Goal: Check status: Check status

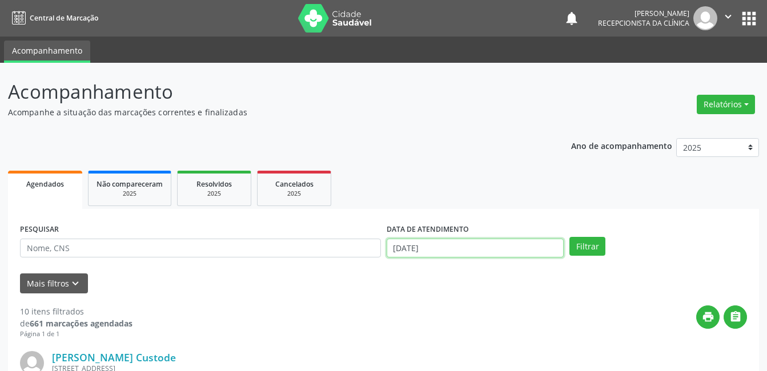
click at [447, 248] on input "[DATE]" at bounding box center [476, 248] width 178 height 19
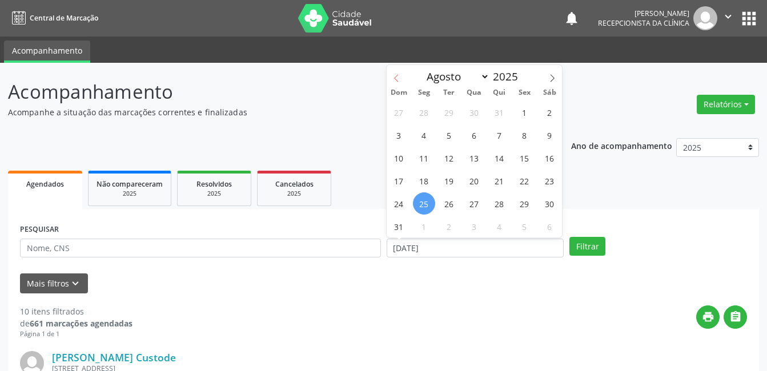
click at [394, 78] on icon at bounding box center [396, 78] width 4 height 7
select select "6"
click at [482, 78] on select "Janeiro Fevereiro Março Abril Maio Junho Julho Agosto Setembro Outubro Novembro…" at bounding box center [455, 77] width 69 height 16
click at [403, 86] on div "Dom Seg Ter Qua Qui Sex Sáb" at bounding box center [475, 93] width 176 height 16
drag, startPoint x: 403, startPoint y: 86, endPoint x: 364, endPoint y: 88, distance: 39.5
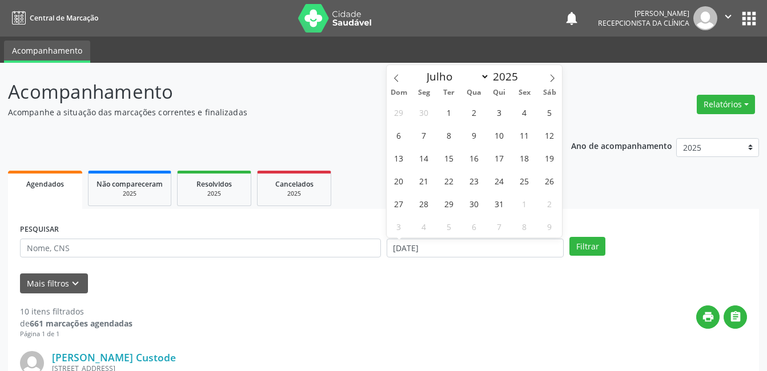
click at [360, 88] on p "Acompanhamento" at bounding box center [271, 92] width 526 height 29
click at [490, 245] on input "[DATE]" at bounding box center [476, 248] width 178 height 19
click at [552, 80] on icon at bounding box center [552, 78] width 8 height 8
select select "8"
click at [443, 338] on div "print " at bounding box center [439, 322] width 614 height 34
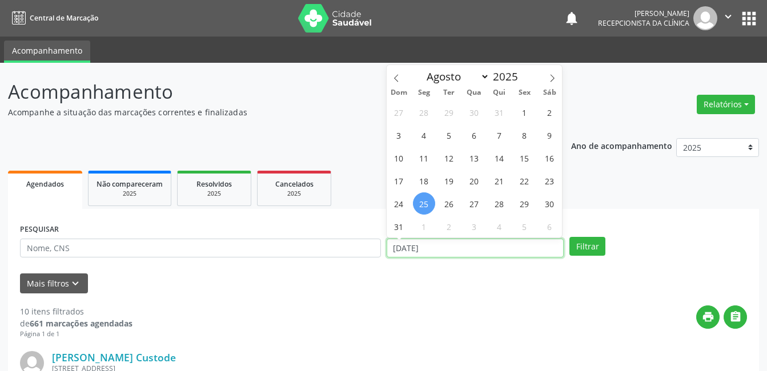
click at [445, 250] on input "[DATE]" at bounding box center [476, 248] width 178 height 19
click at [396, 78] on icon at bounding box center [396, 78] width 8 height 8
select select "6"
click at [445, 207] on span "29" at bounding box center [449, 203] width 22 height 22
type input "[DATE]"
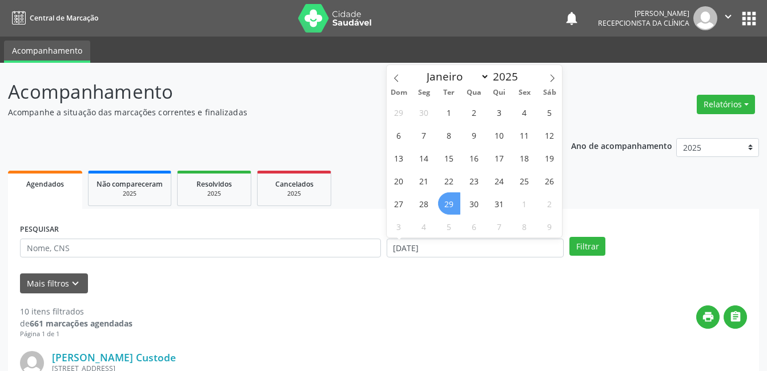
click at [445, 207] on span "29" at bounding box center [449, 203] width 22 height 22
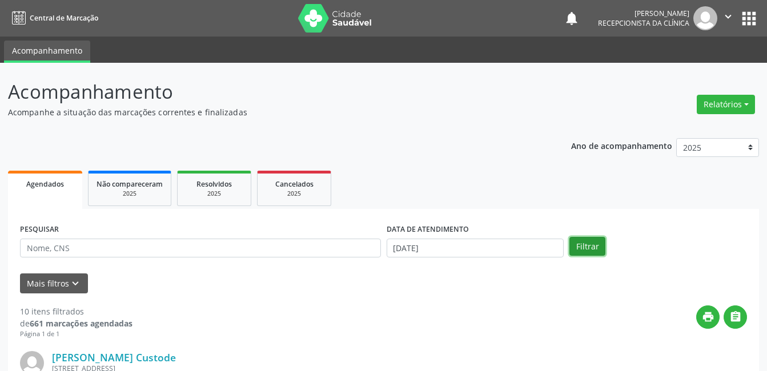
click at [584, 253] on button "Filtrar" at bounding box center [587, 246] width 36 height 19
click at [57, 282] on button "Mais filtros keyboard_arrow_down" at bounding box center [54, 284] width 68 height 20
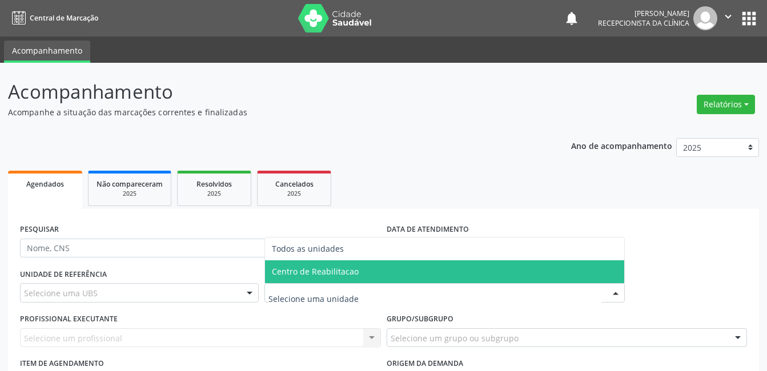
click at [320, 274] on span "Centro de Reabilitacao" at bounding box center [315, 271] width 87 height 11
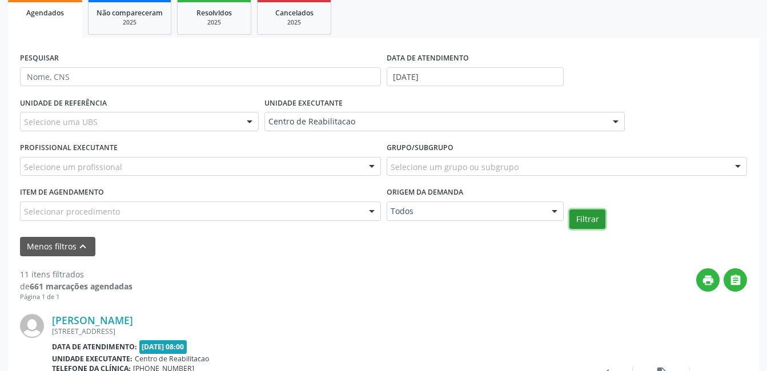
click at [590, 219] on button "Filtrar" at bounding box center [587, 219] width 36 height 19
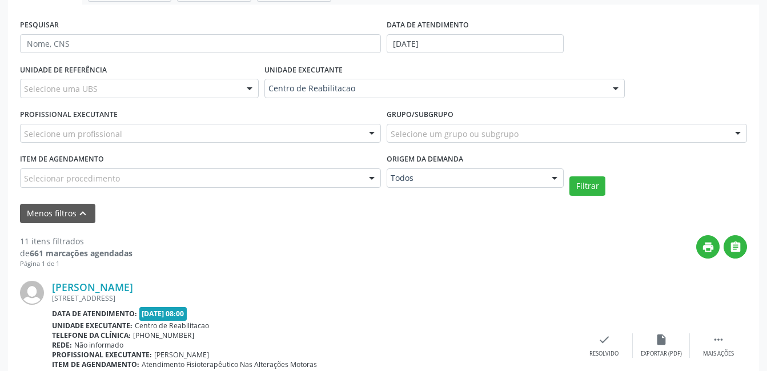
scroll to position [168, 0]
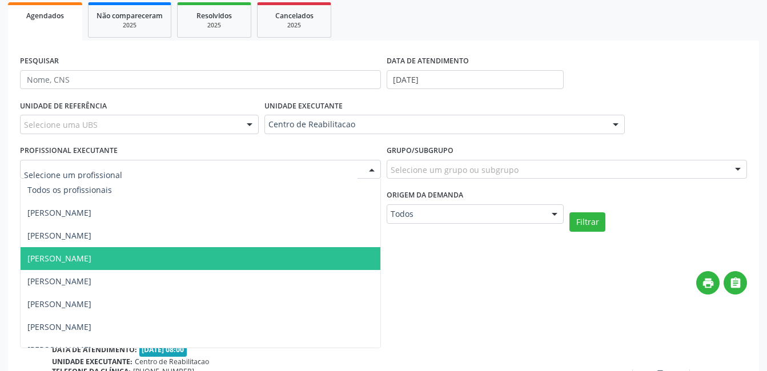
click at [91, 254] on span "[PERSON_NAME]" at bounding box center [59, 258] width 64 height 11
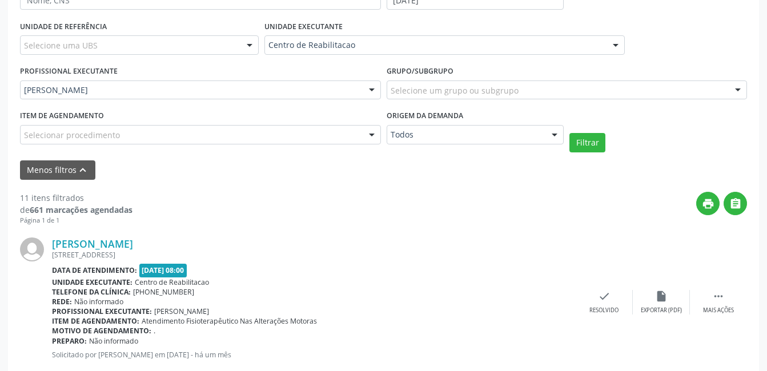
scroll to position [283, 0]
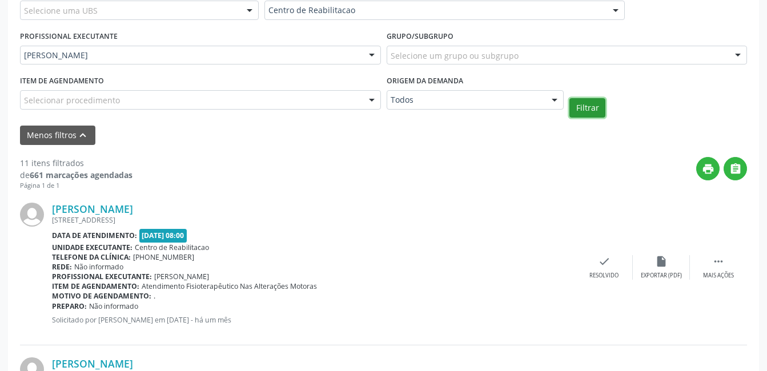
click at [593, 105] on button "Filtrar" at bounding box center [587, 107] width 36 height 19
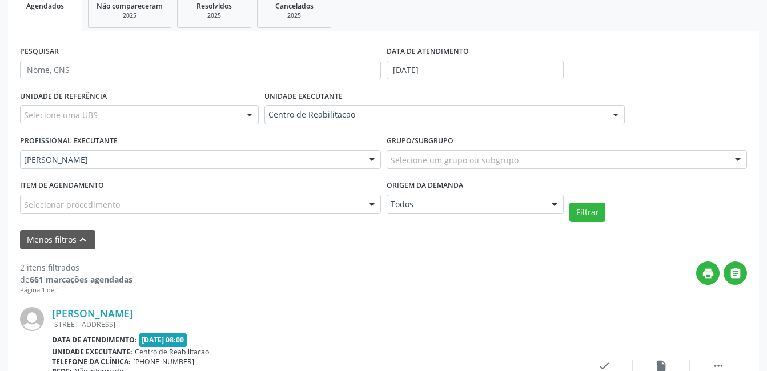
scroll to position [89, 0]
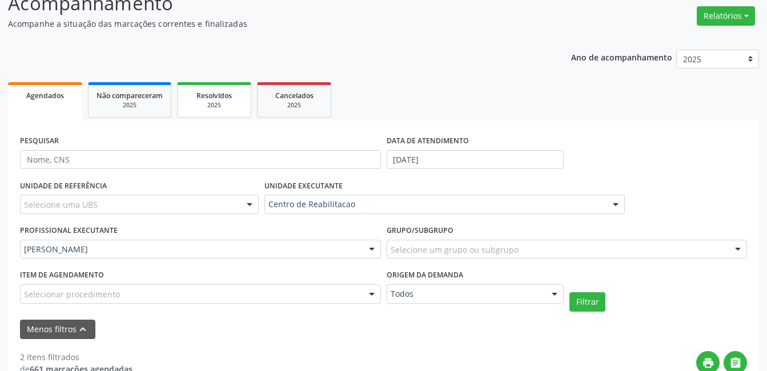
click at [211, 102] on div "2025" at bounding box center [214, 105] width 57 height 9
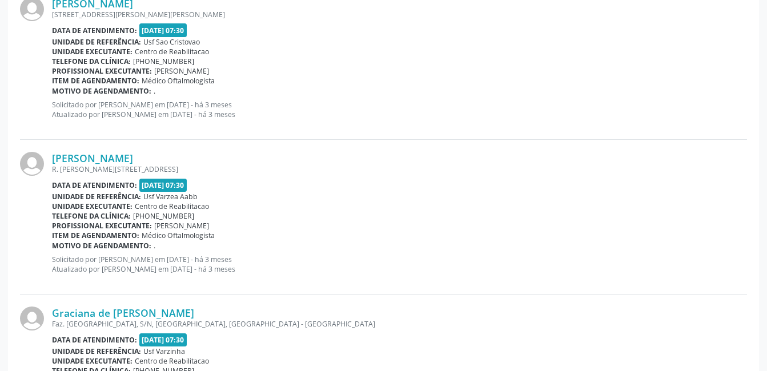
scroll to position [162, 0]
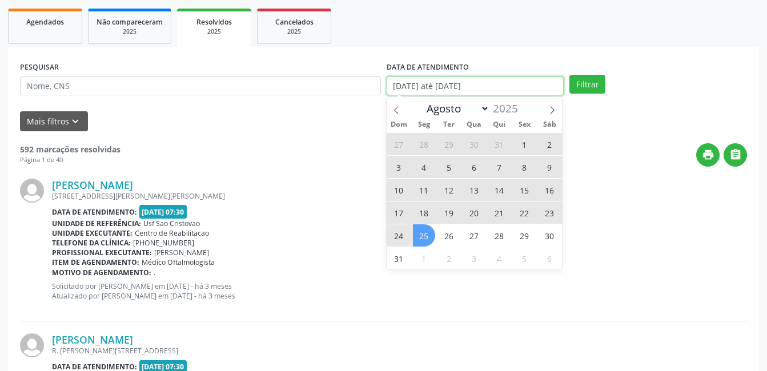
click at [446, 87] on input "[DATE] até [DATE]" at bounding box center [476, 86] width 178 height 19
click at [484, 110] on select "Janeiro Fevereiro Março Abril Maio Junho Julho Agosto Setembro Outubro Novembro…" at bounding box center [455, 108] width 69 height 16
select select "6"
click at [421, 100] on select "Janeiro Fevereiro Março Abril Maio Junho Julho Agosto Setembro Outubro Novembro…" at bounding box center [455, 108] width 69 height 16
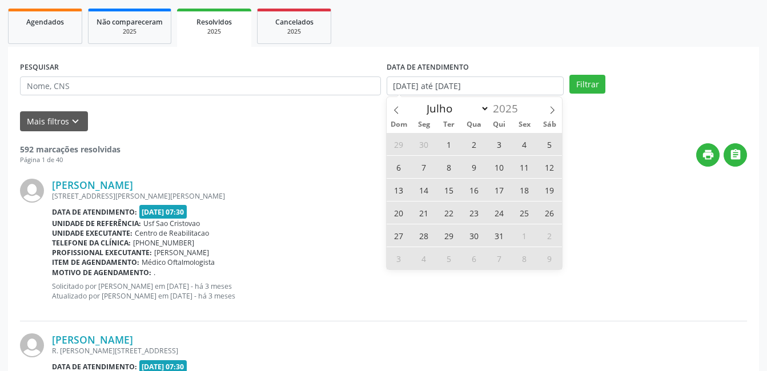
click at [452, 239] on span "29" at bounding box center [449, 235] width 22 height 22
type input "[DATE]"
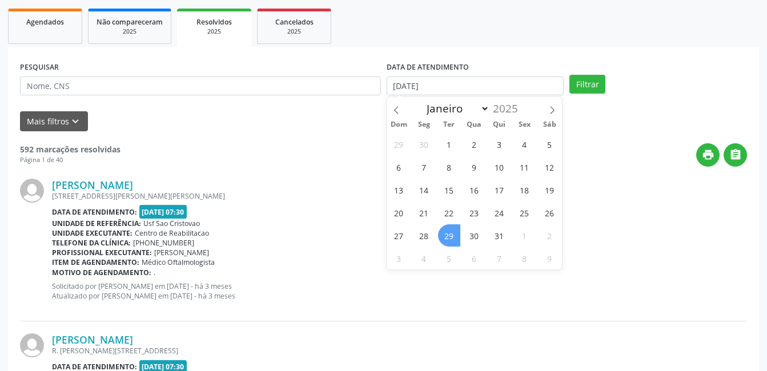
click at [452, 239] on span "29" at bounding box center [449, 235] width 22 height 22
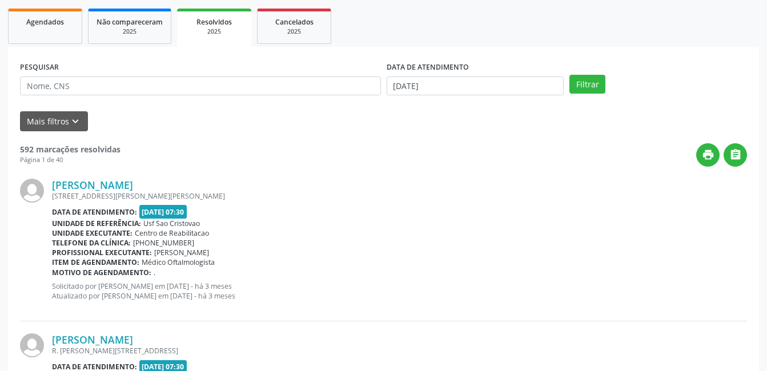
click at [452, 239] on div "Telefone da clínica: [PHONE_NUMBER]" at bounding box center [399, 243] width 695 height 10
click at [75, 120] on icon "keyboard_arrow_down" at bounding box center [75, 121] width 13 height 13
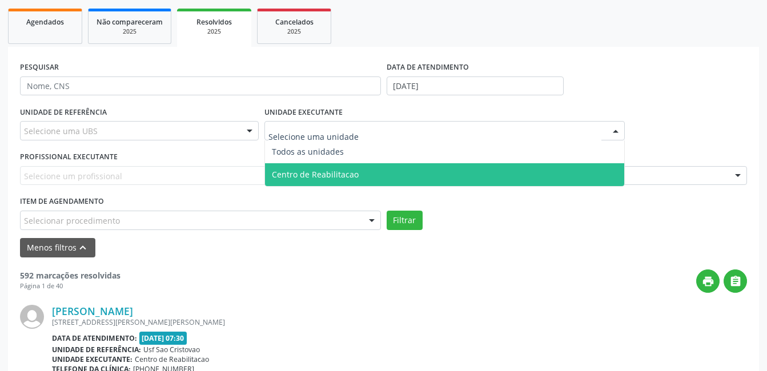
click at [309, 173] on span "Centro de Reabilitacao" at bounding box center [315, 174] width 87 height 11
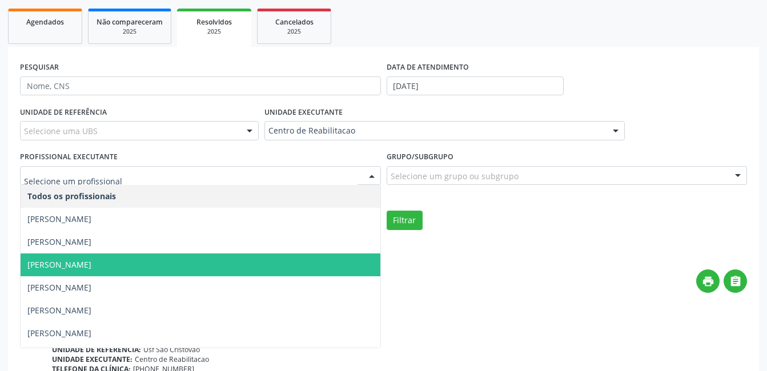
click at [159, 267] on span "[PERSON_NAME]" at bounding box center [201, 265] width 360 height 23
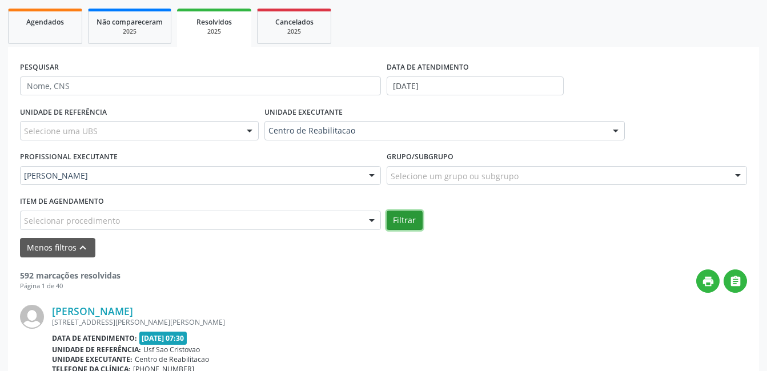
click at [400, 216] on button "Filtrar" at bounding box center [405, 220] width 36 height 19
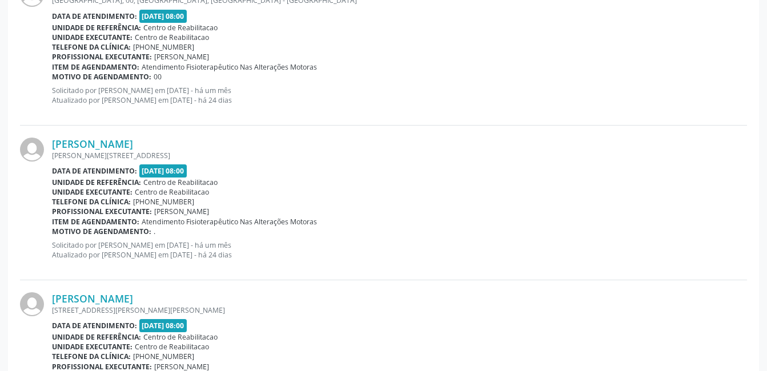
scroll to position [962, 0]
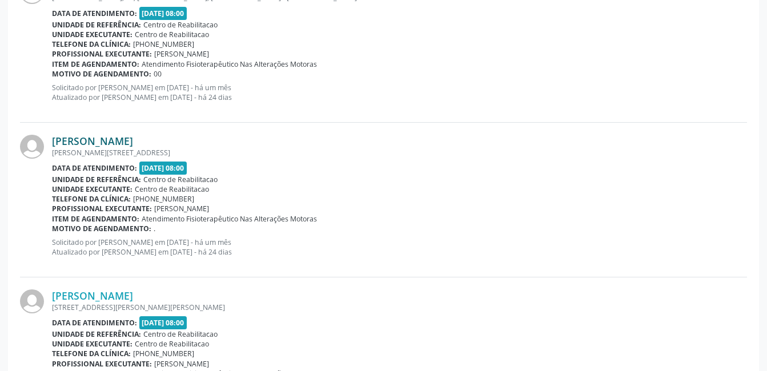
click at [127, 140] on link "[PERSON_NAME]" at bounding box center [92, 141] width 81 height 13
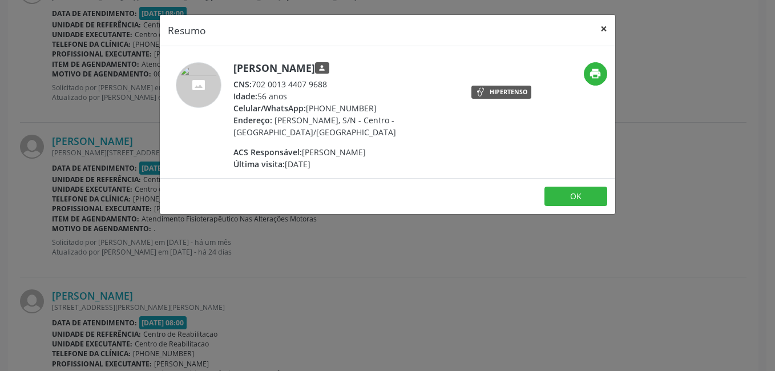
click at [605, 28] on button "×" at bounding box center [604, 29] width 23 height 28
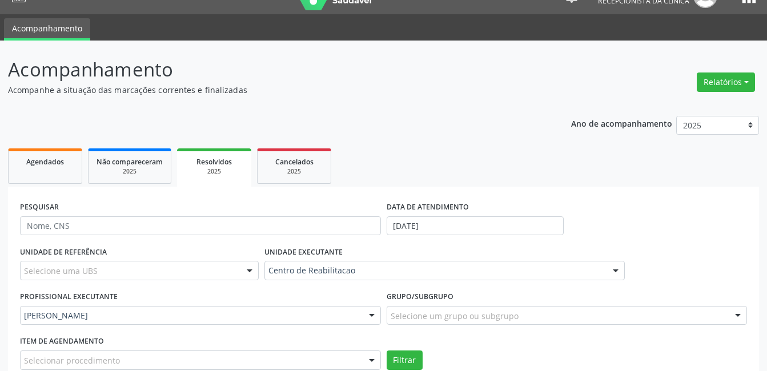
scroll to position [0, 0]
